Goal: Book appointment/travel/reservation

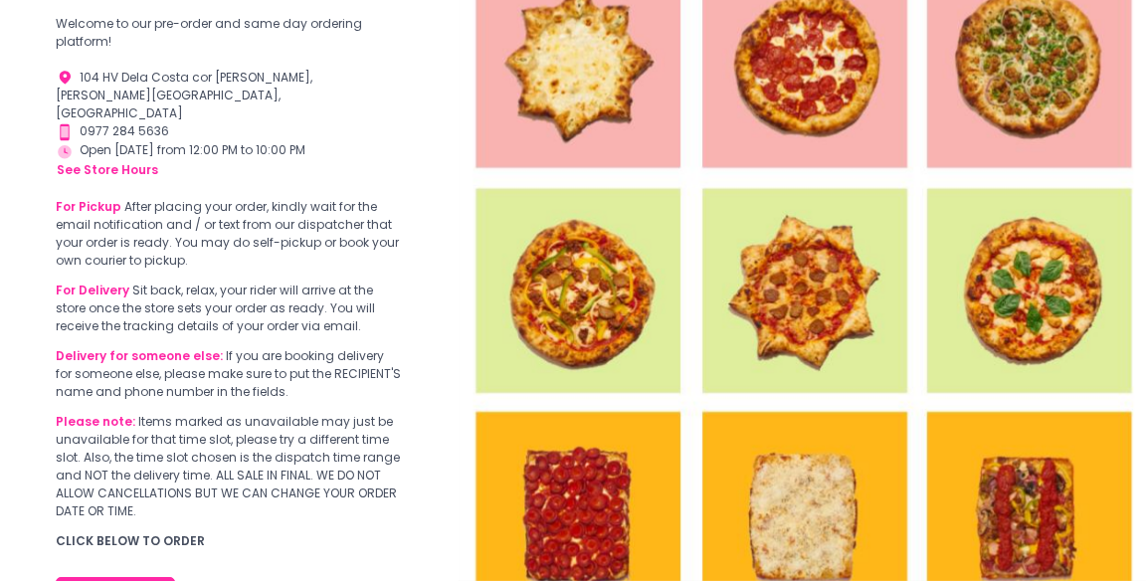
scroll to position [239, 0]
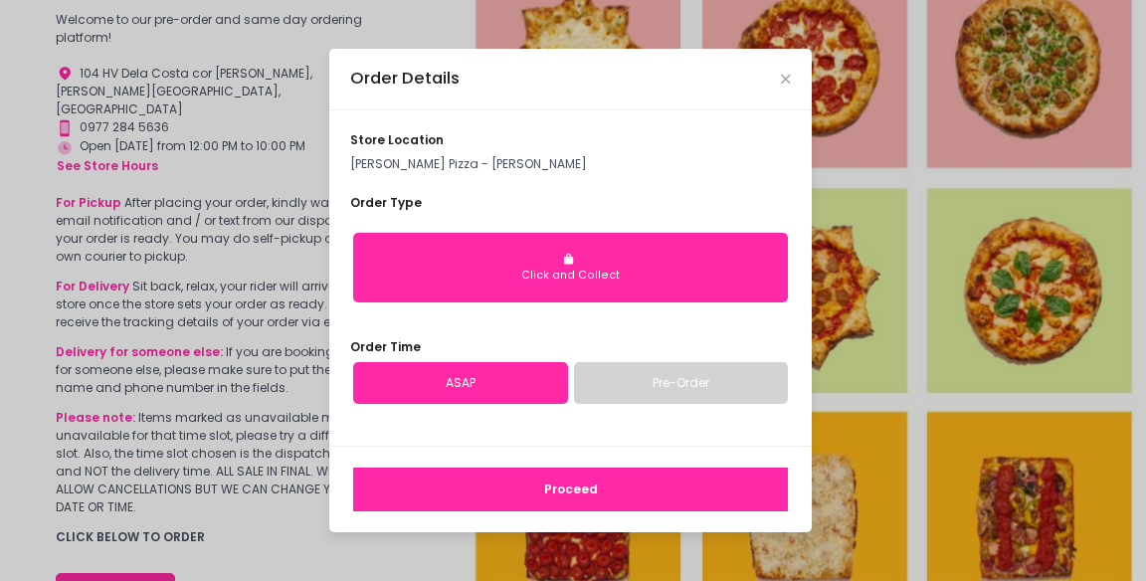
click at [693, 283] on div "Click and Collect" at bounding box center [570, 276] width 409 height 16
click at [689, 283] on div "Click and Collect" at bounding box center [570, 276] width 409 height 16
click at [686, 283] on div "Click and Collect" at bounding box center [570, 276] width 409 height 16
click at [682, 283] on div "Click and Collect" at bounding box center [570, 276] width 409 height 16
click at [668, 404] on link "Pre-Order" at bounding box center [681, 383] width 215 height 42
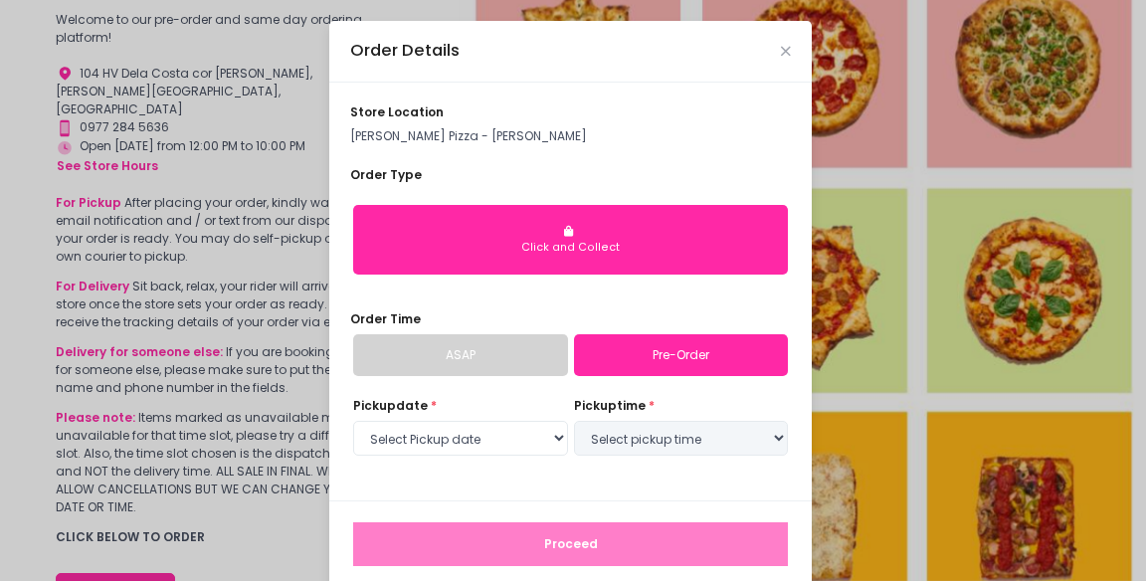
select select "[DATE]"
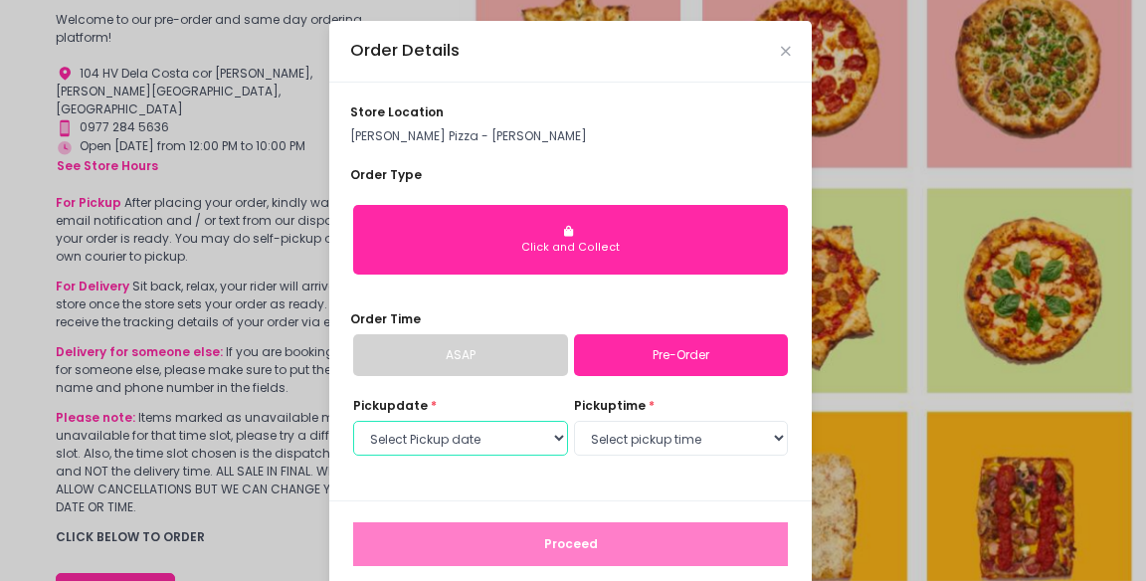
click at [530, 457] on select "Select Pickup date [DATE] [DATE] [DATE] [DATE] [DATE] [DATE]" at bounding box center [460, 439] width 215 height 36
click at [353, 455] on select "Select Pickup date [DATE] [DATE] [DATE] [DATE] [DATE] [DATE]" at bounding box center [460, 439] width 215 height 36
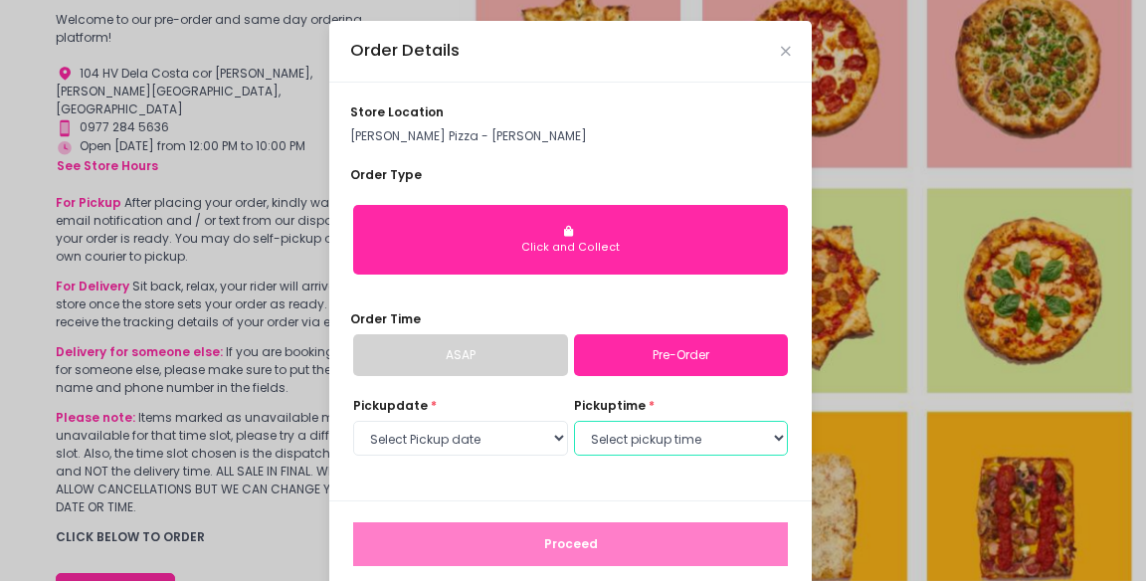
click at [714, 457] on select "Select pickup time 02:00 PM - 02:30 PM 02:30 PM - 03:00 PM 03:00 PM - 03:30 PM …" at bounding box center [681, 439] width 215 height 36
select select "16:00"
click at [574, 455] on select "Select pickup time 02:00 PM - 02:30 PM 02:30 PM - 03:00 PM 03:00 PM - 03:30 PM …" at bounding box center [681, 439] width 215 height 36
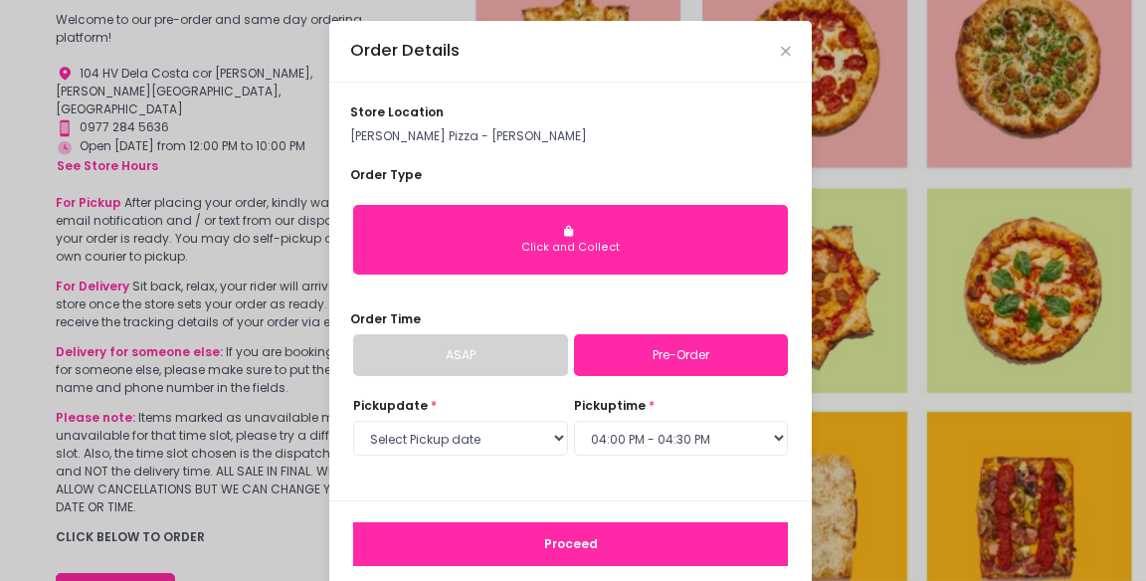
click at [673, 566] on button "Proceed" at bounding box center [570, 544] width 435 height 44
